Goal: Information Seeking & Learning: Learn about a topic

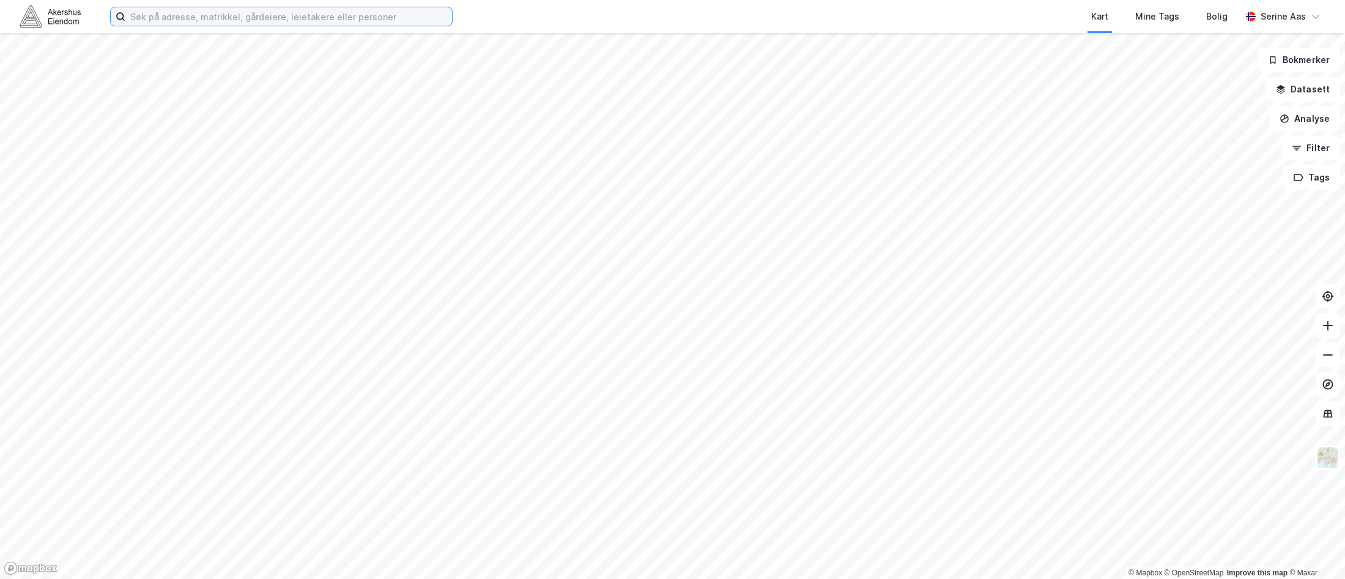
click at [369, 24] on input at bounding box center [288, 16] width 327 height 18
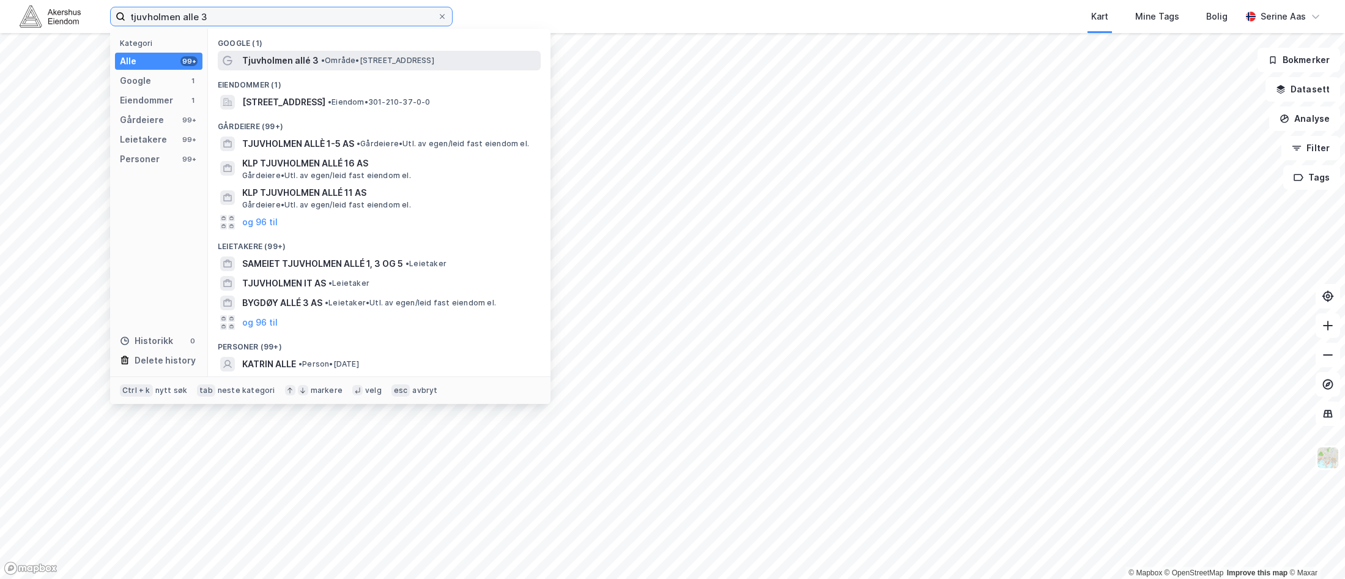
type input "tjuvholmen alle 3"
click at [357, 56] on span "• Område • [STREET_ADDRESS]" at bounding box center [377, 61] width 113 height 10
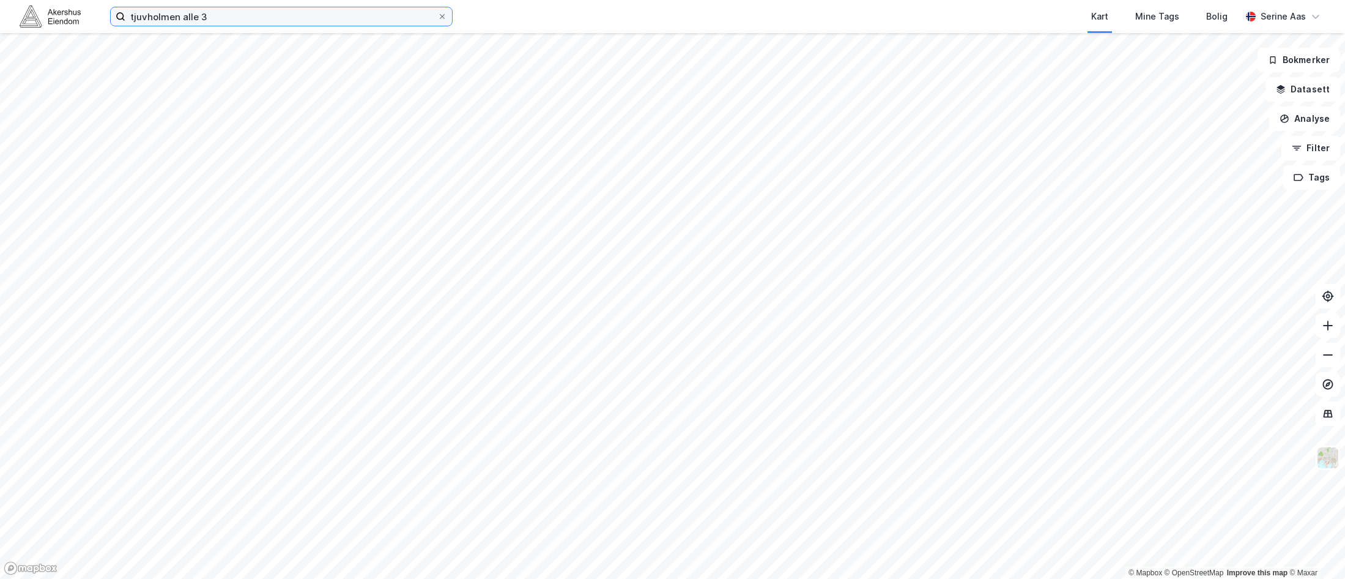
click at [204, 9] on input "tjuvholmen alle 3" at bounding box center [281, 16] width 312 height 18
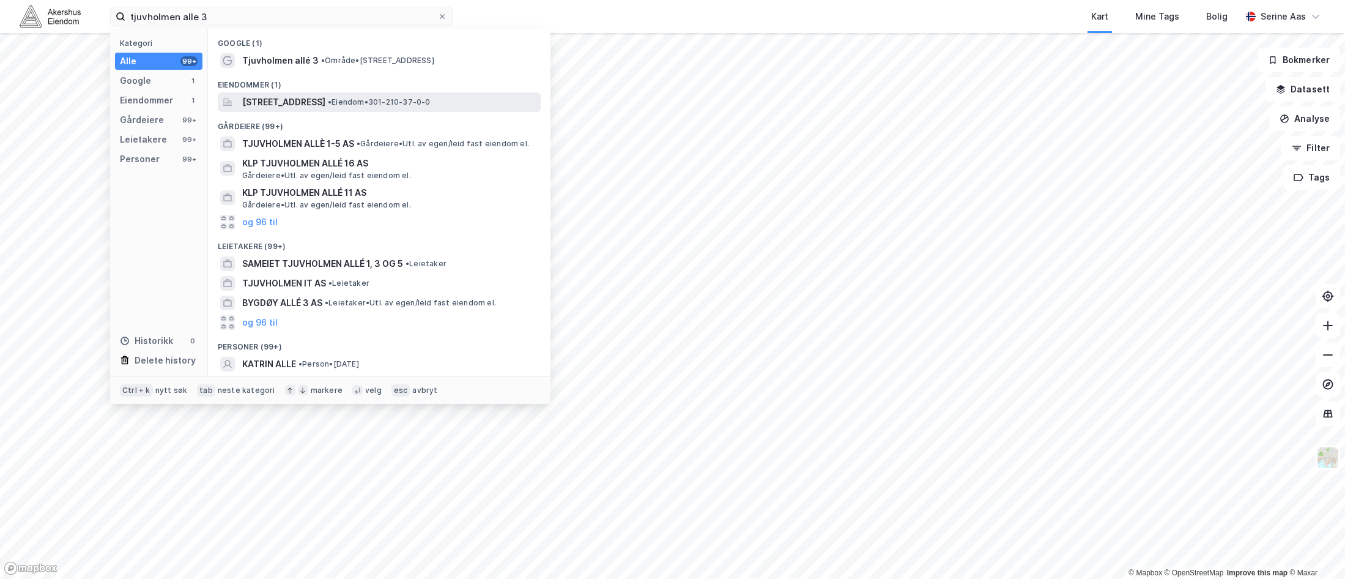
click at [314, 106] on span "[STREET_ADDRESS]" at bounding box center [283, 102] width 83 height 15
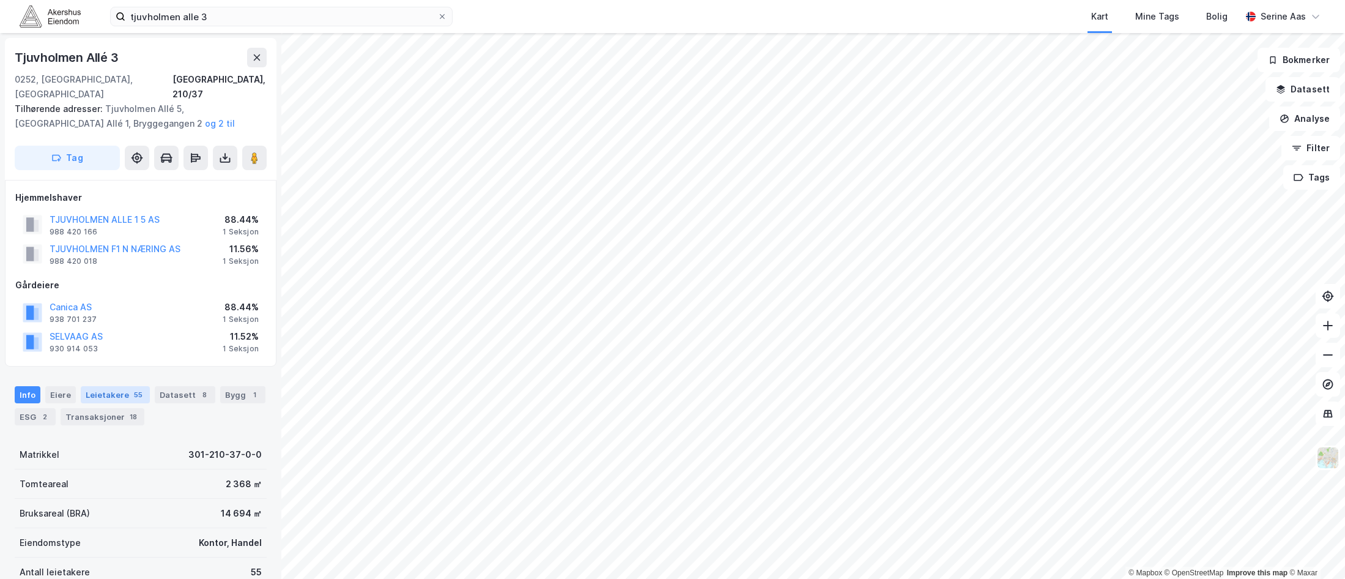
click at [97, 387] on div "Leietakere 55" at bounding box center [115, 394] width 69 height 17
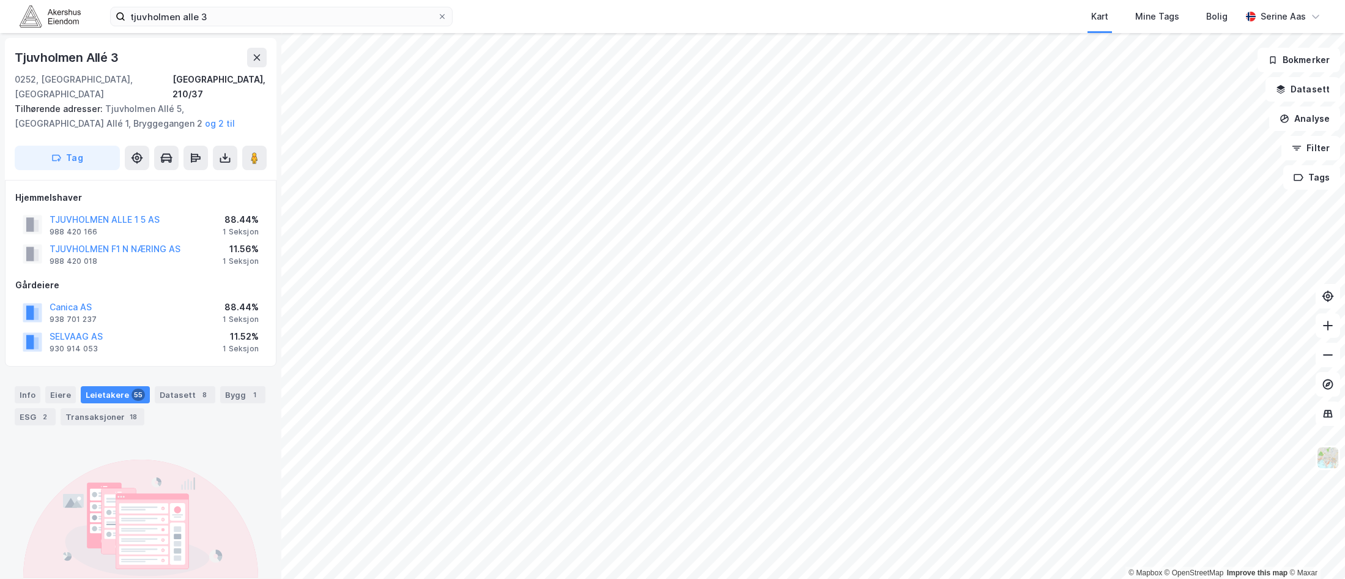
click at [118, 386] on div "Leietakere 55" at bounding box center [115, 394] width 69 height 17
click at [219, 28] on div "tjuvholmen alle 3 Kart Mine Tags Bolig [PERSON_NAME]" at bounding box center [672, 16] width 1345 height 33
click at [214, 18] on input "tjuvholmen alle 3" at bounding box center [281, 16] width 312 height 18
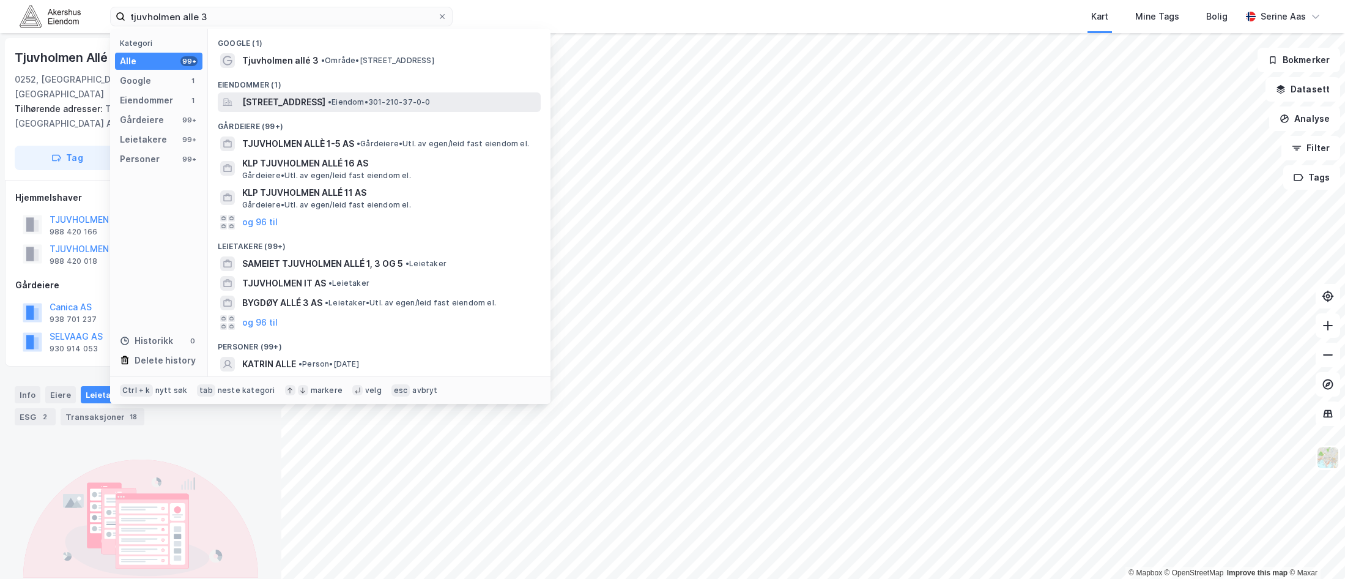
click at [308, 102] on span "[STREET_ADDRESS]" at bounding box center [283, 102] width 83 height 15
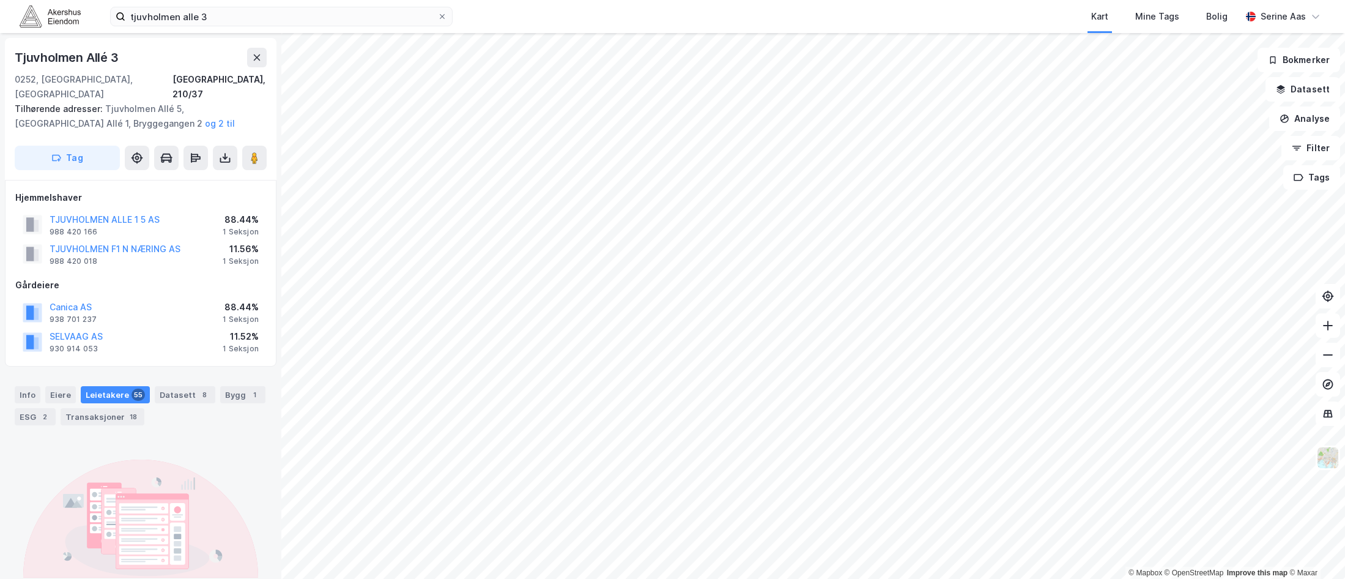
click at [100, 386] on div "Leietakere 55" at bounding box center [115, 394] width 69 height 17
drag, startPoint x: 100, startPoint y: 380, endPoint x: 34, endPoint y: 383, distance: 66.8
click at [34, 386] on div "Info" at bounding box center [28, 394] width 26 height 17
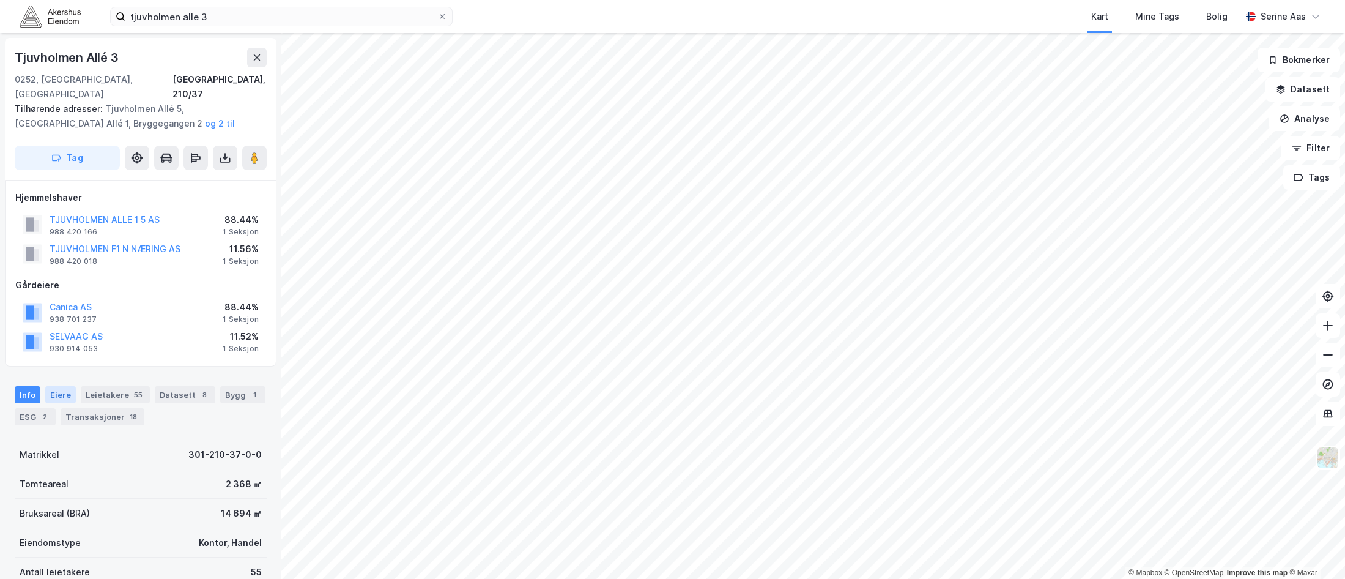
click at [51, 386] on div "Eiere" at bounding box center [60, 394] width 31 height 17
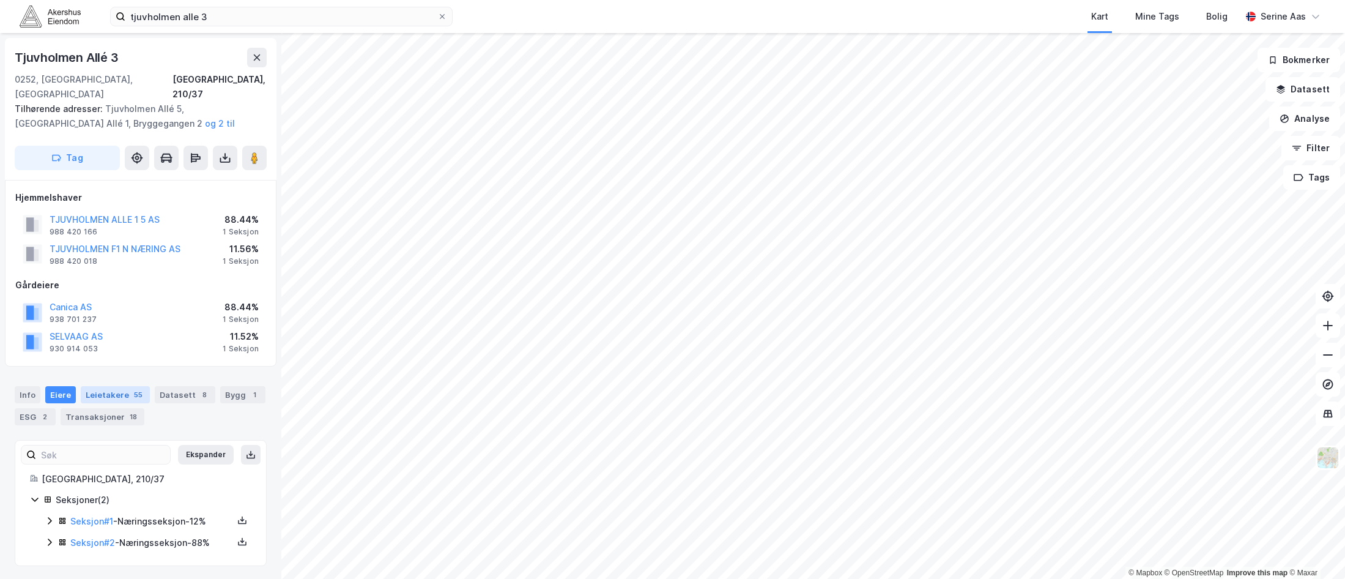
click at [99, 386] on div "Leietakere 55" at bounding box center [115, 394] width 69 height 17
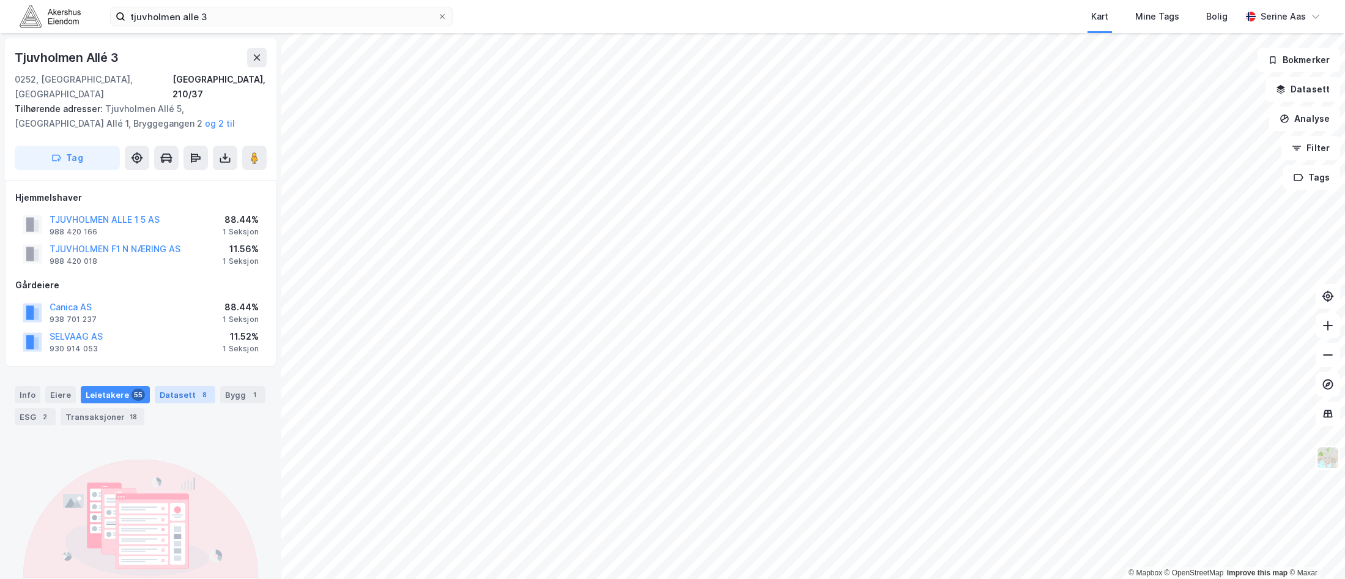
click at [159, 386] on div "Datasett 8" at bounding box center [185, 394] width 61 height 17
click at [210, 386] on div "Info [PERSON_NAME] 55 Datasett 8 Bygg 1 ESG 2 Transaksjoner 18" at bounding box center [141, 405] width 252 height 39
click at [115, 386] on div "Leietakere 55" at bounding box center [115, 394] width 69 height 17
click at [0, 0] on button "TJUVHOLMEN ALLE 1 5 AS" at bounding box center [0, 0] width 0 height 0
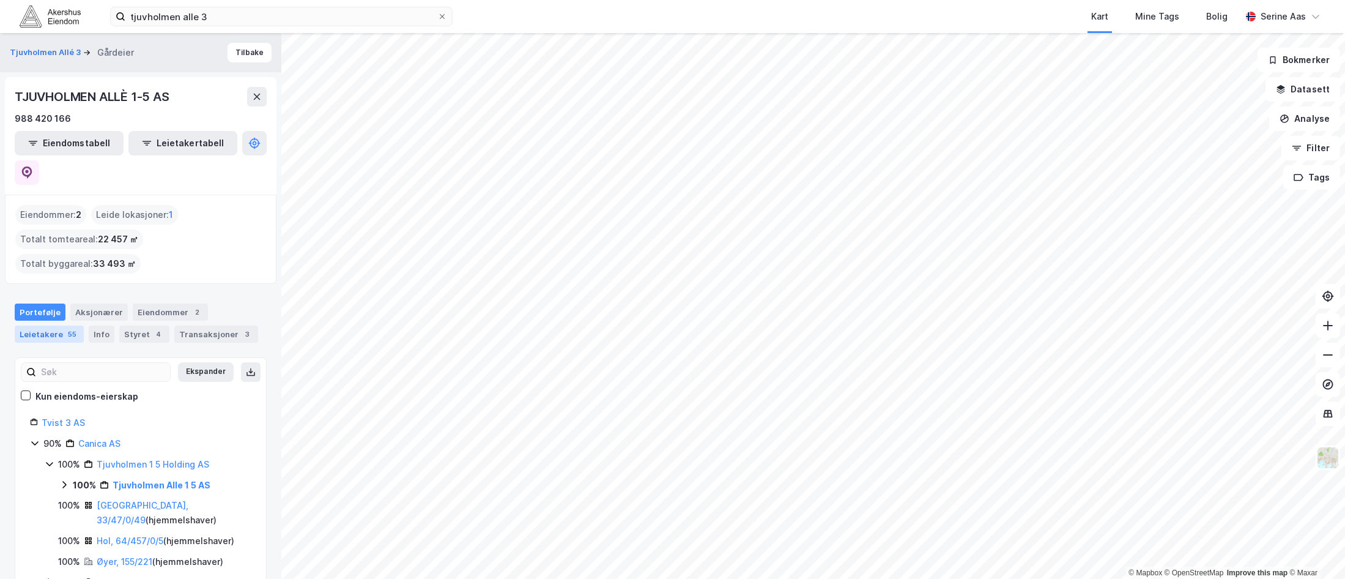
click at [69, 326] on div "Leietakere 55" at bounding box center [49, 334] width 69 height 17
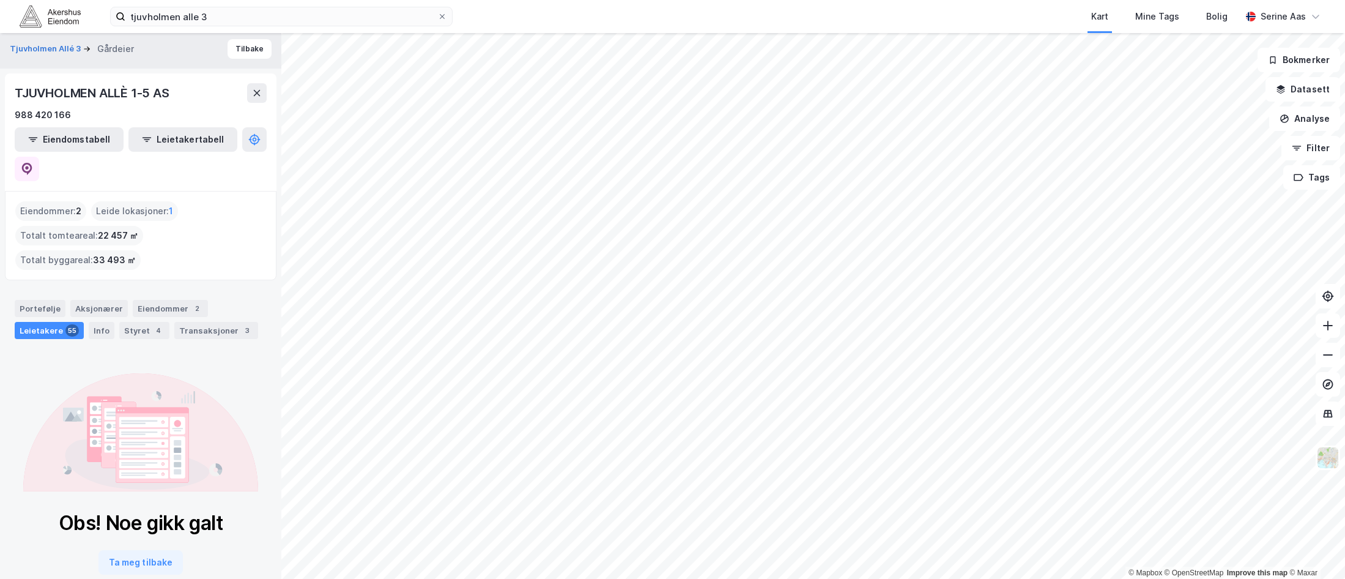
scroll to position [4, 0]
click at [138, 549] on button "Ta meg tilbake" at bounding box center [141, 561] width 84 height 24
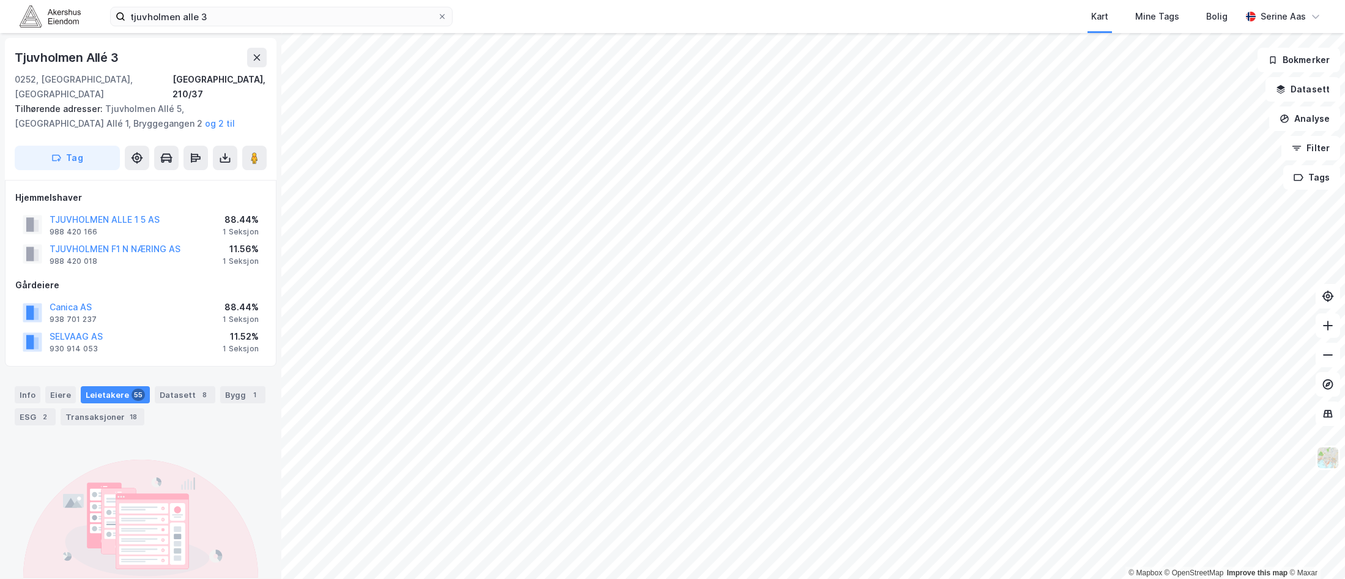
scroll to position [102, 0]
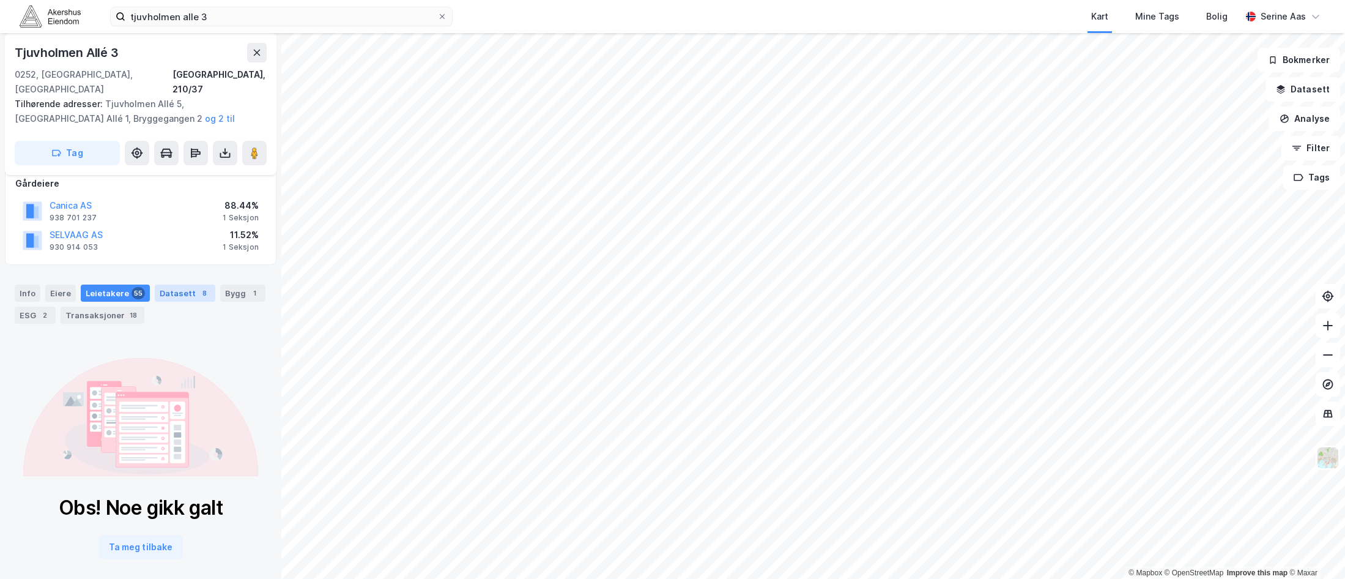
click at [174, 285] on div "Datasett 8" at bounding box center [185, 293] width 61 height 17
click at [118, 535] on button "Ta meg tilbake" at bounding box center [141, 547] width 84 height 24
